Goal: Transaction & Acquisition: Purchase product/service

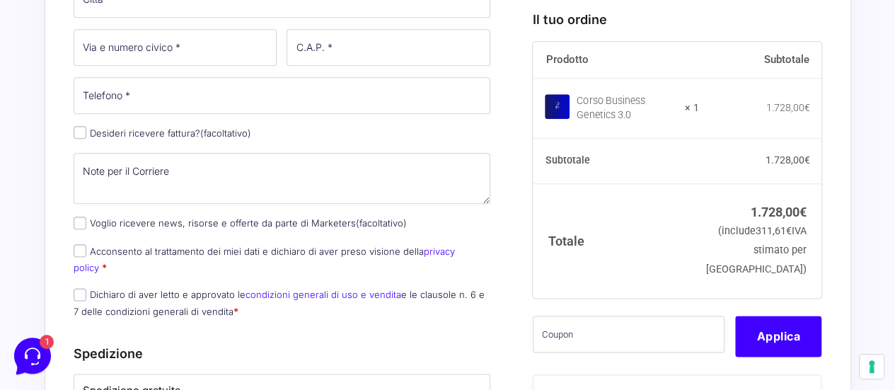
scroll to position [744, 0]
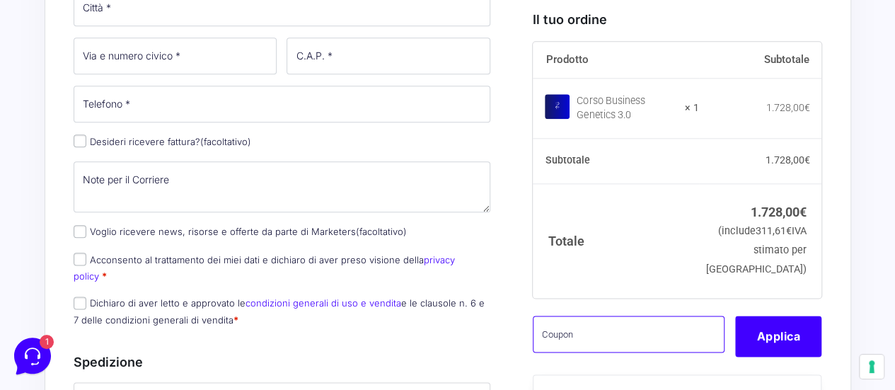
click at [606, 352] on input "text" at bounding box center [629, 334] width 192 height 37
paste input "CLIPRO200BG"
click at [601, 352] on input "CLIPRO200BG" at bounding box center [629, 334] width 192 height 37
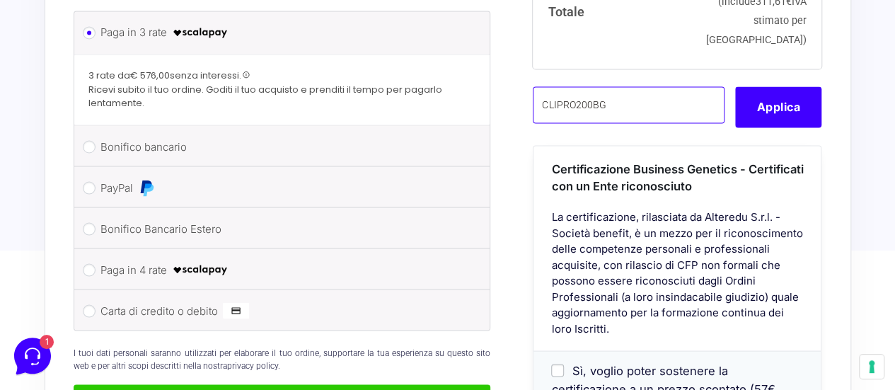
scroll to position [1201, 0]
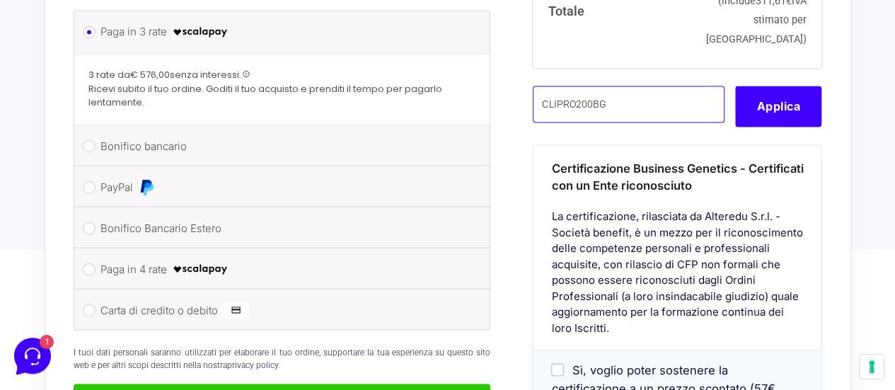
type input "CLIPRO200BG"
click at [195, 260] on img at bounding box center [200, 268] width 57 height 17
click at [96, 262] on input "Paga in 4 rate" at bounding box center [89, 268] width 13 height 13
radio input "true"
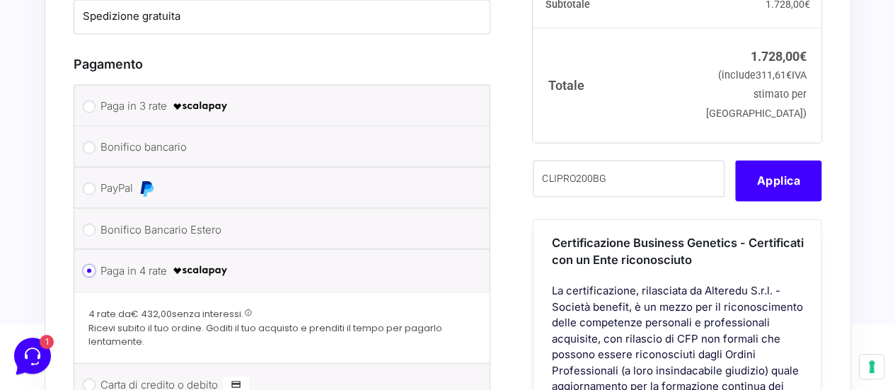
scroll to position [1126, 0]
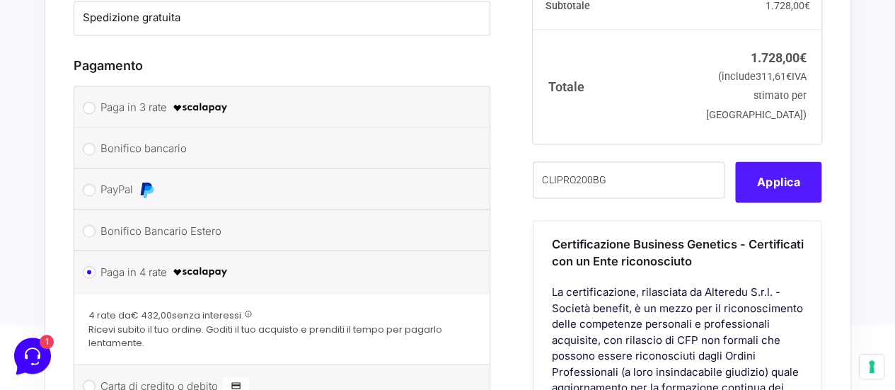
click at [792, 174] on button "Applica" at bounding box center [778, 181] width 86 height 41
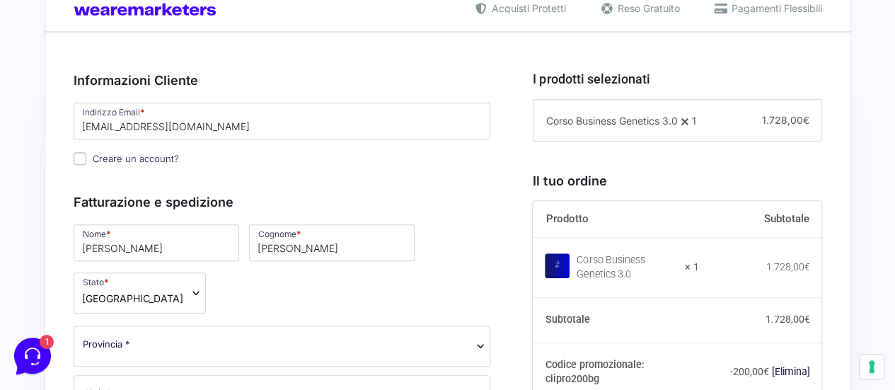
scroll to position [358, 0]
